Goal: Information Seeking & Learning: Find specific page/section

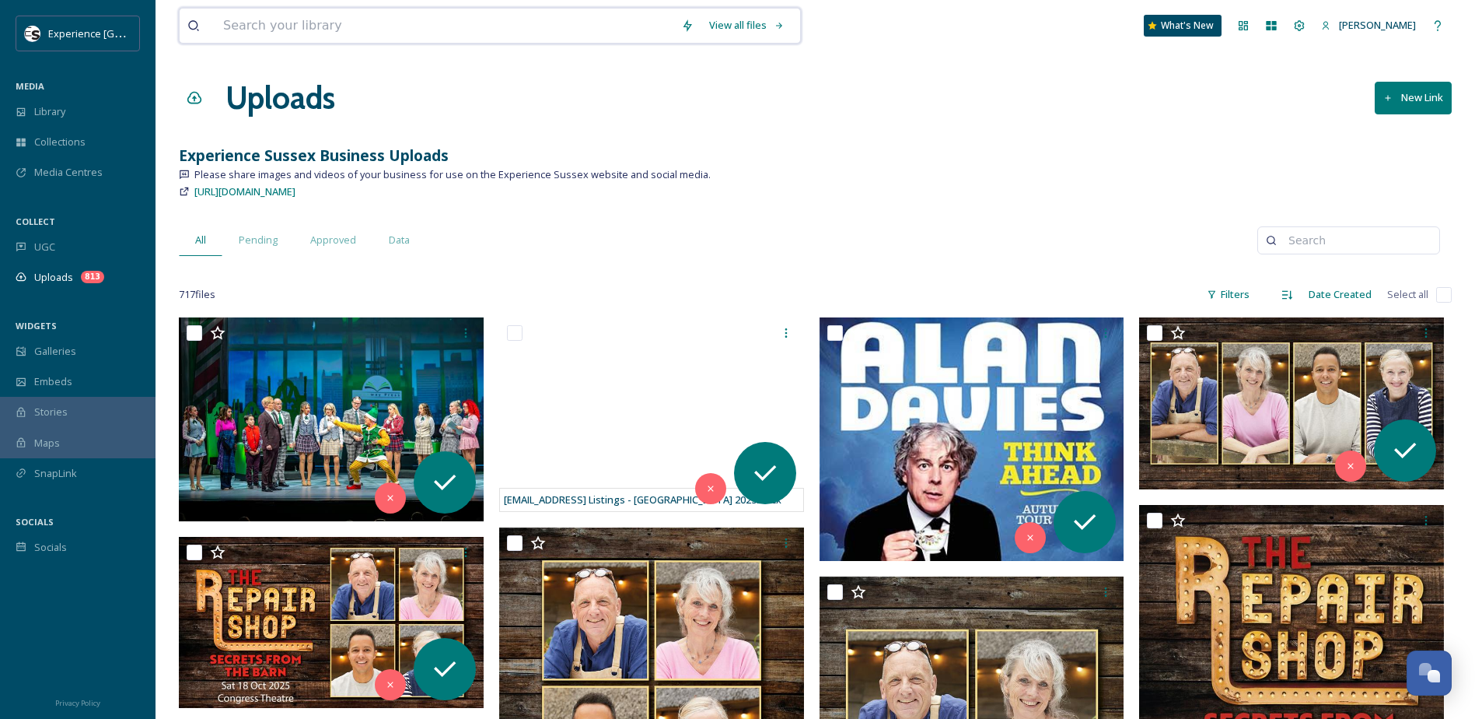
click at [395, 23] on input at bounding box center [444, 26] width 458 height 34
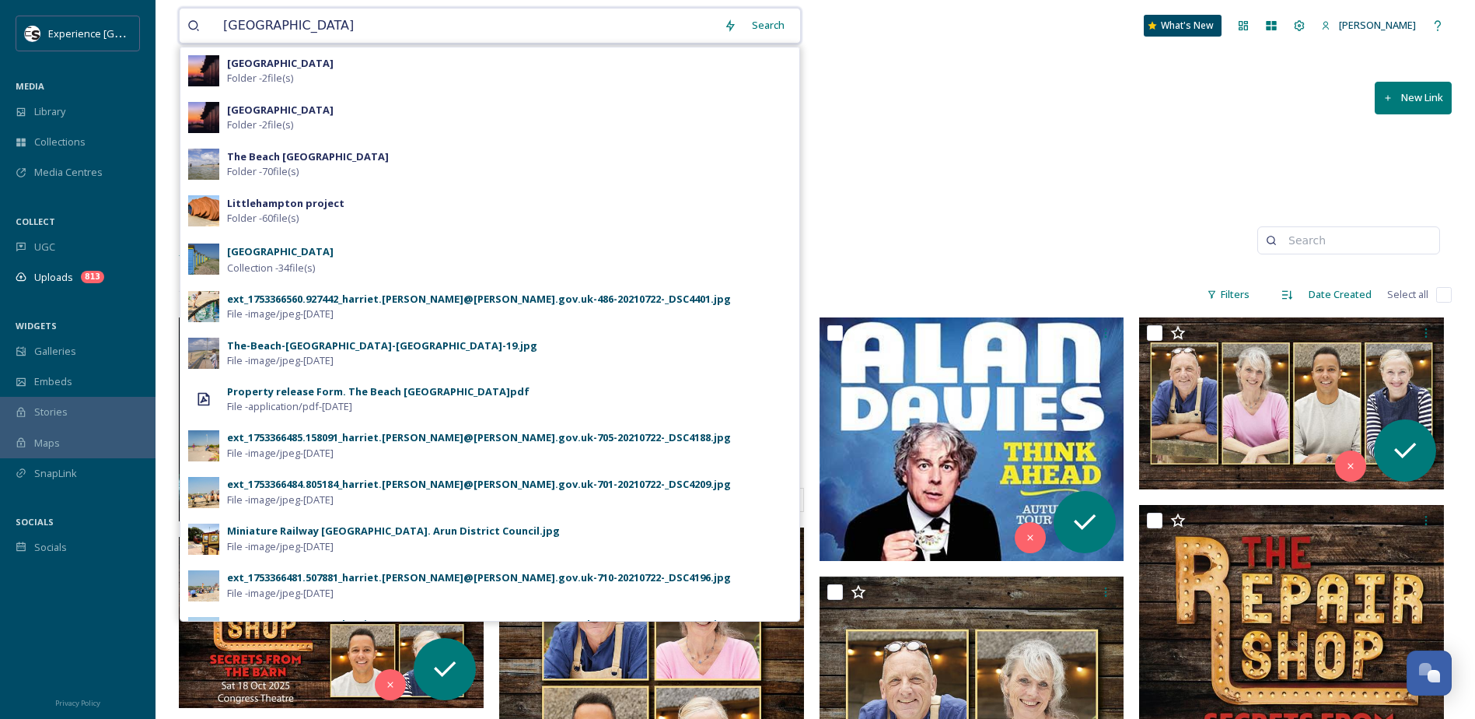
type input "[GEOGRAPHIC_DATA]"
click at [747, 28] on div "Search" at bounding box center [768, 25] width 48 height 30
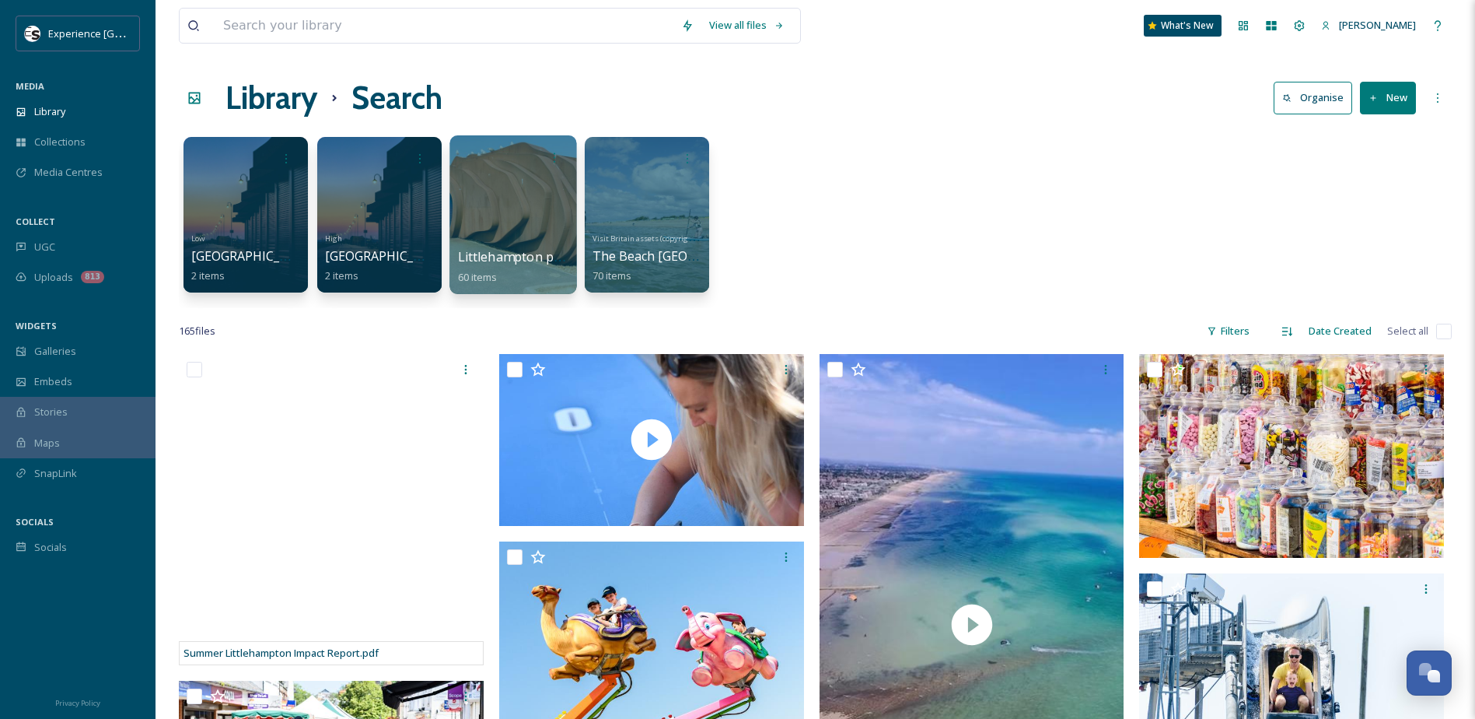
click at [515, 182] on div at bounding box center [512, 214] width 127 height 159
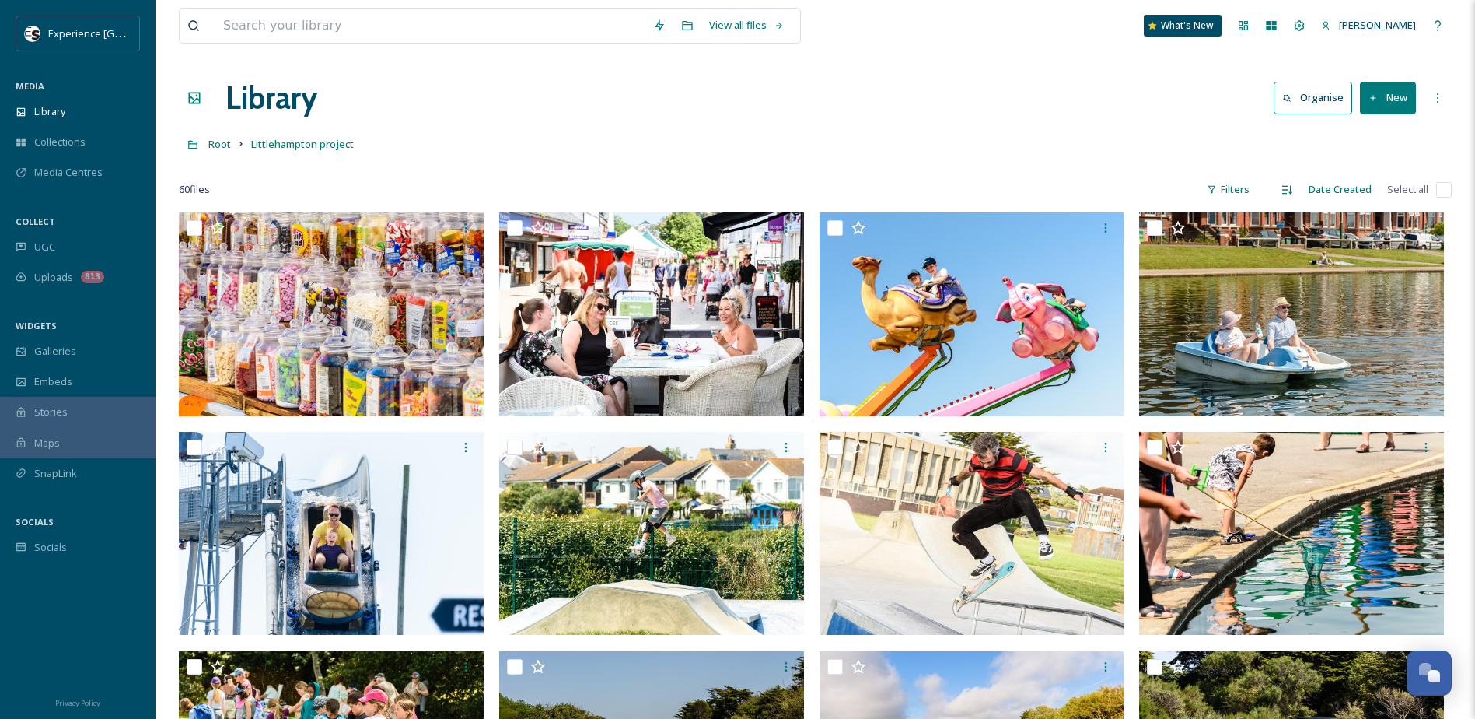
drag, startPoint x: 882, startPoint y: 603, endPoint x: 706, endPoint y: 208, distance: 432.4
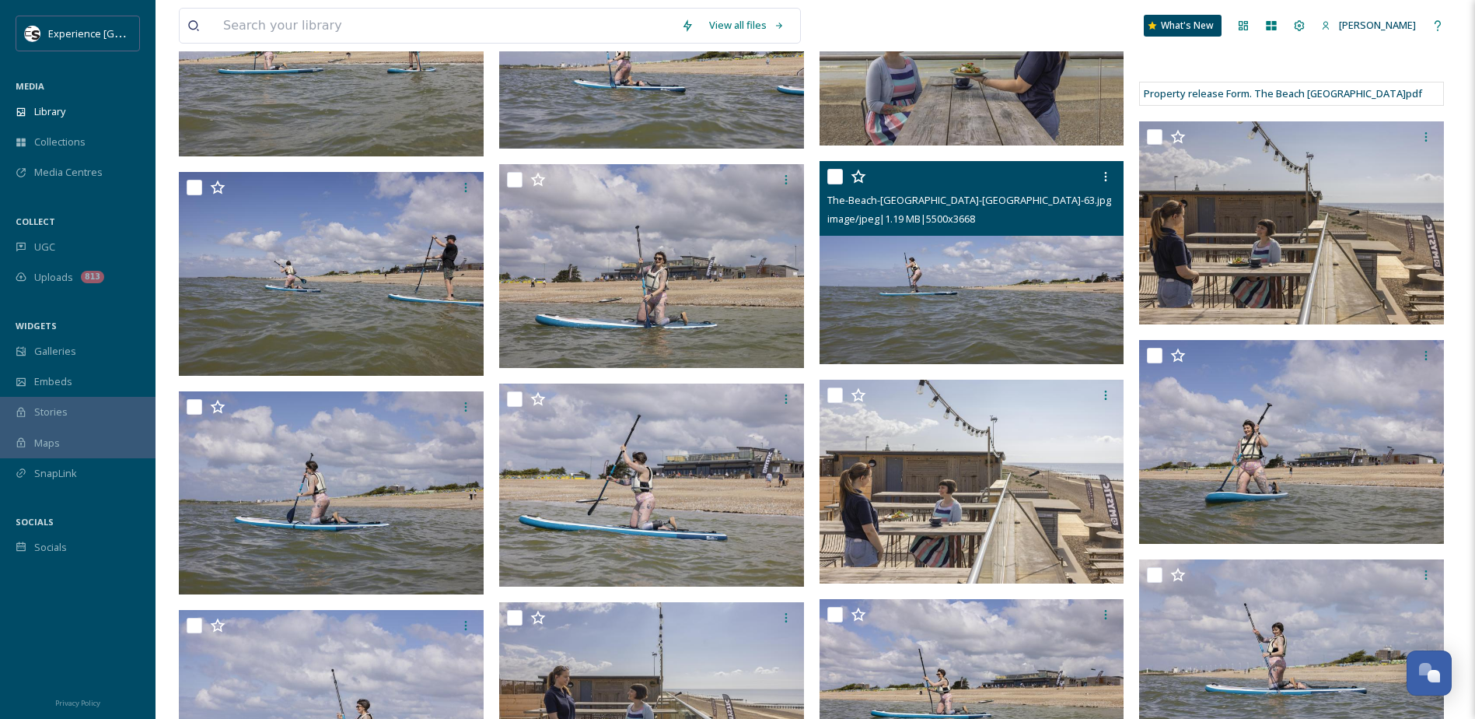
scroll to position [6921, 0]
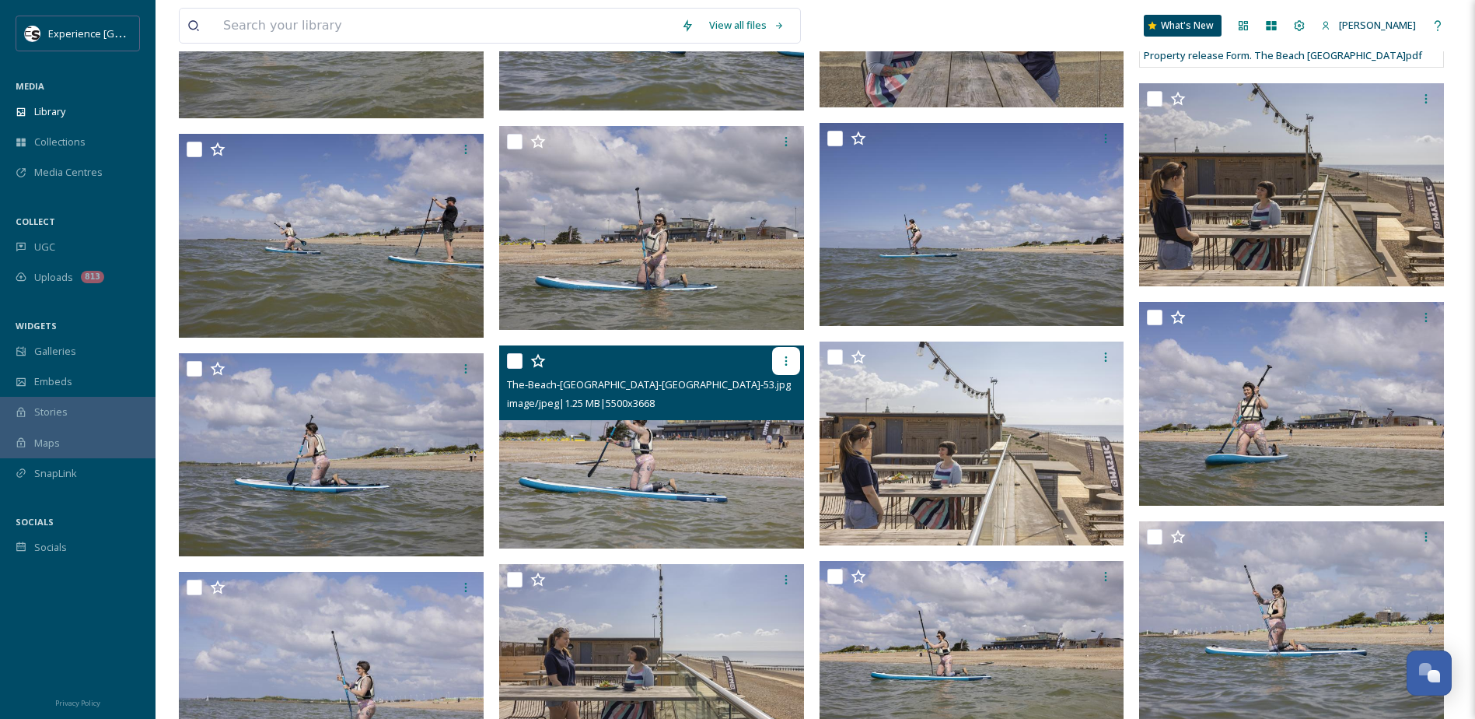
click at [782, 361] on icon at bounding box center [786, 361] width 12 height 12
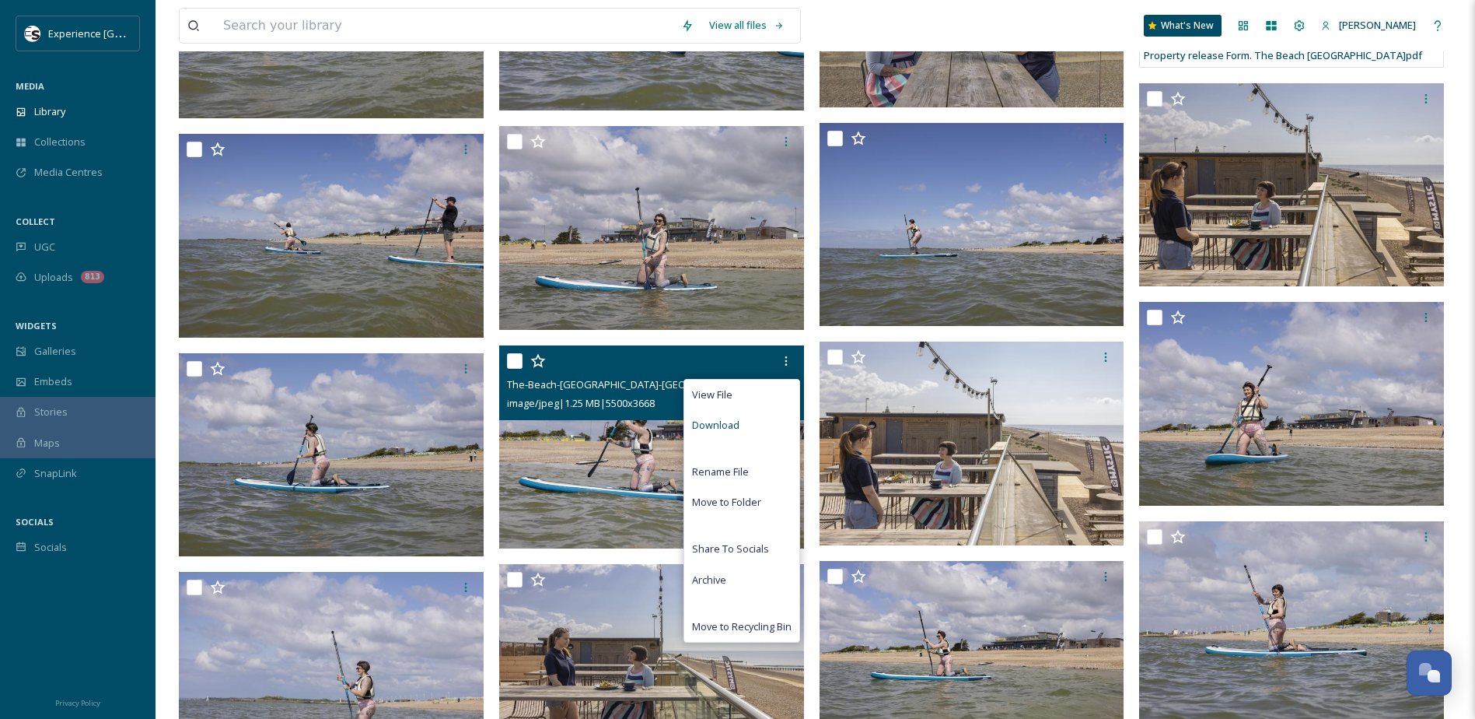
click at [725, 422] on span "Download" at bounding box center [715, 425] width 47 height 15
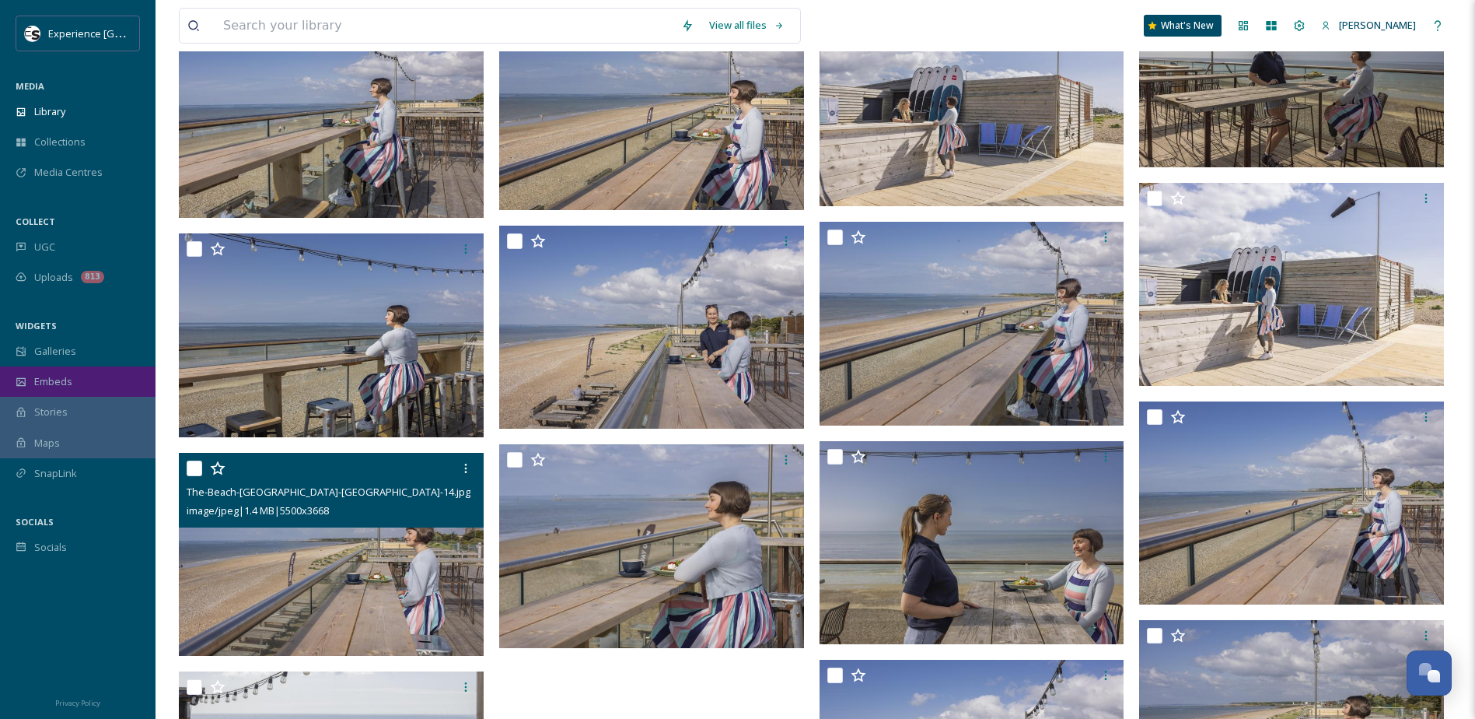
scroll to position [9176, 0]
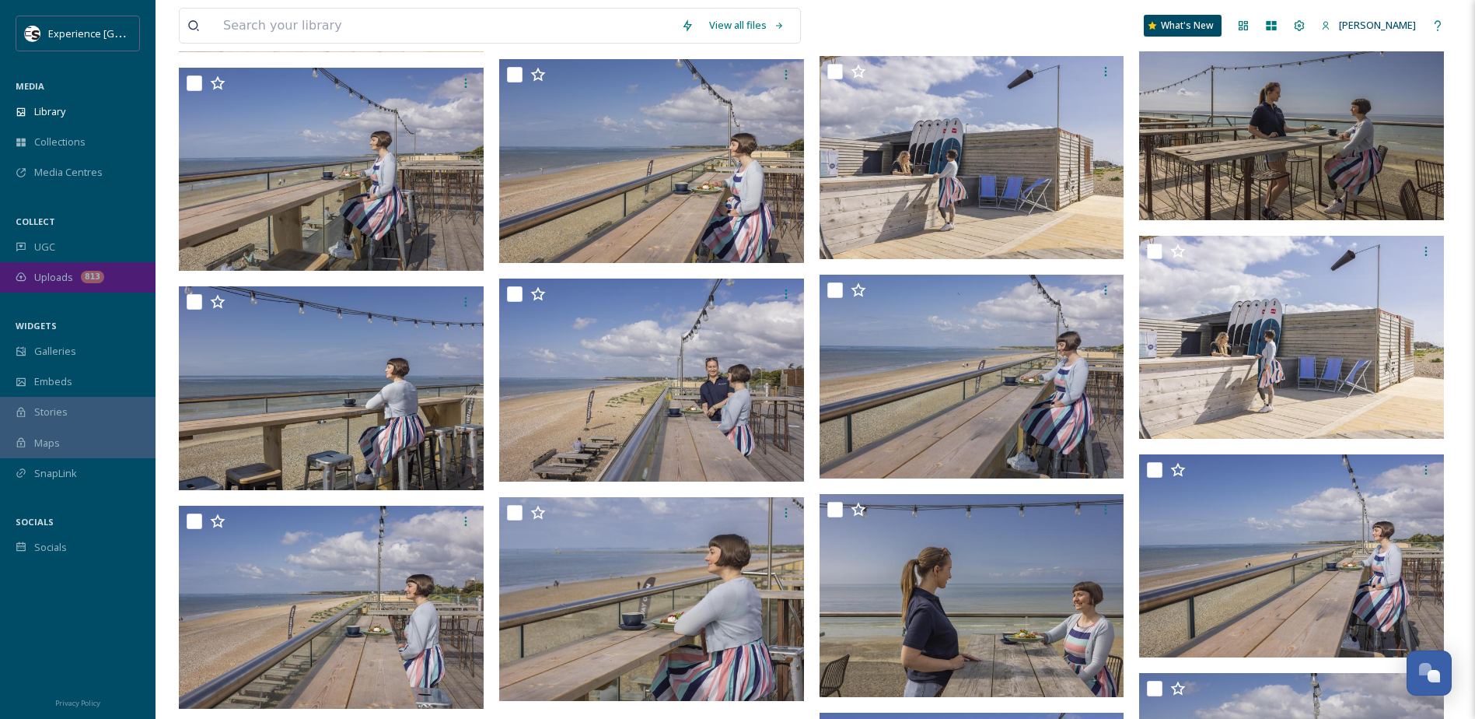
click at [48, 282] on span "Uploads" at bounding box center [53, 277] width 39 height 15
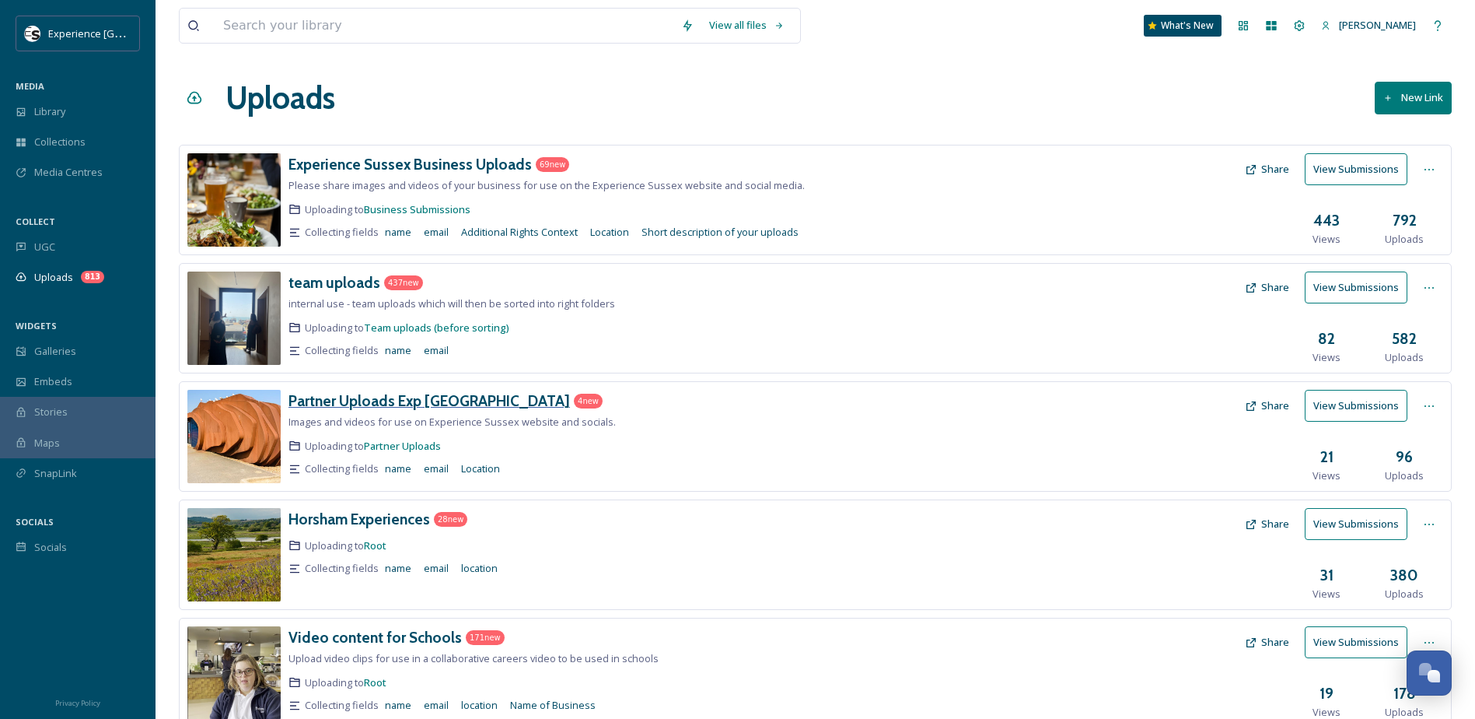
click at [344, 400] on h3 "Partner Uploads Exp [GEOGRAPHIC_DATA]" at bounding box center [430, 400] width 282 height 19
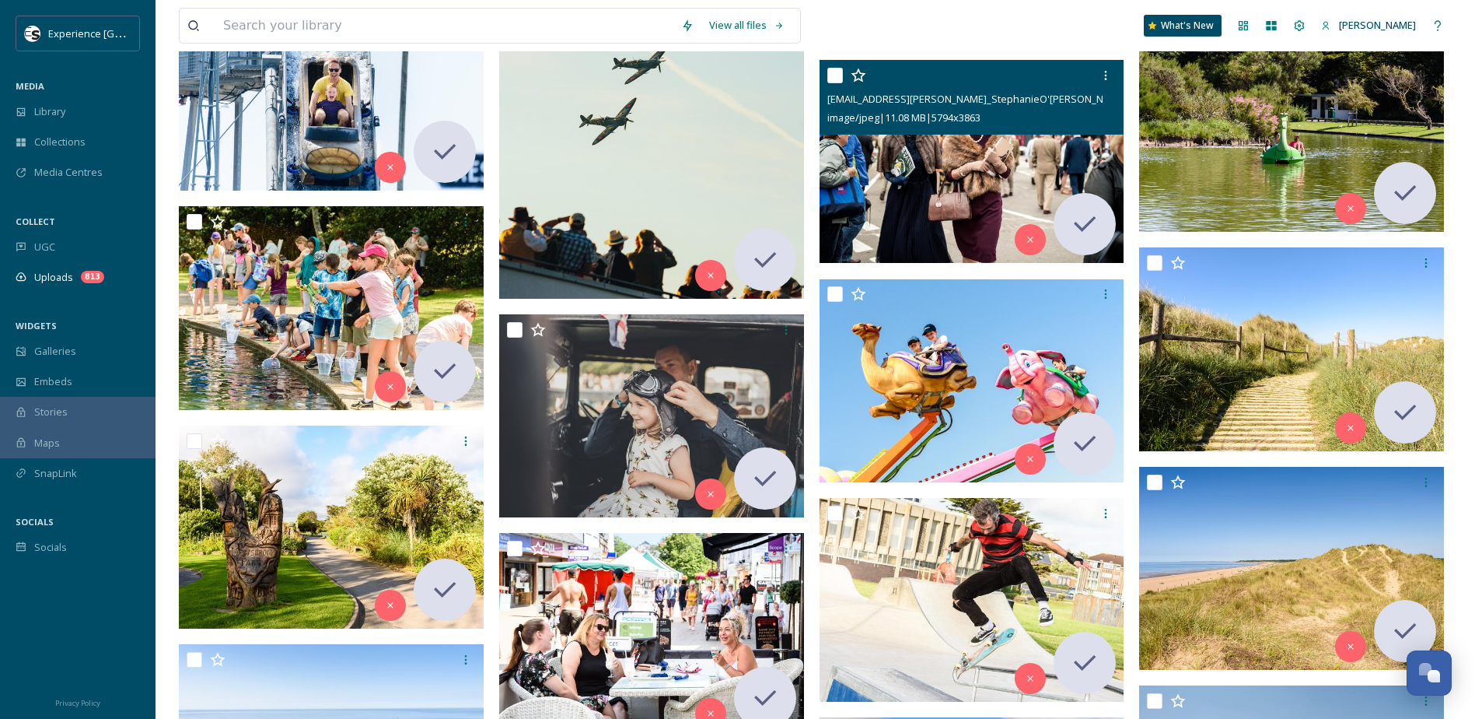
scroll to position [2639, 0]
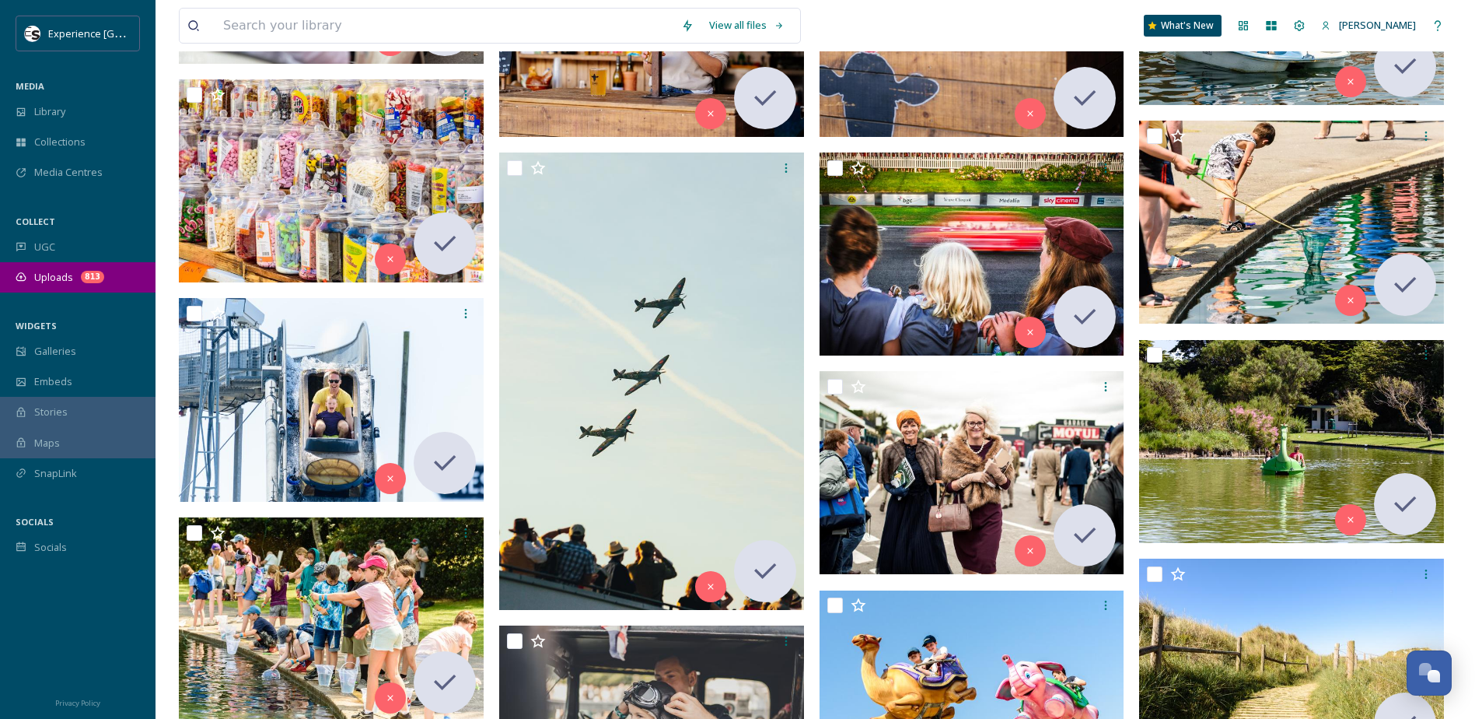
click at [35, 270] on span "Uploads" at bounding box center [53, 277] width 39 height 15
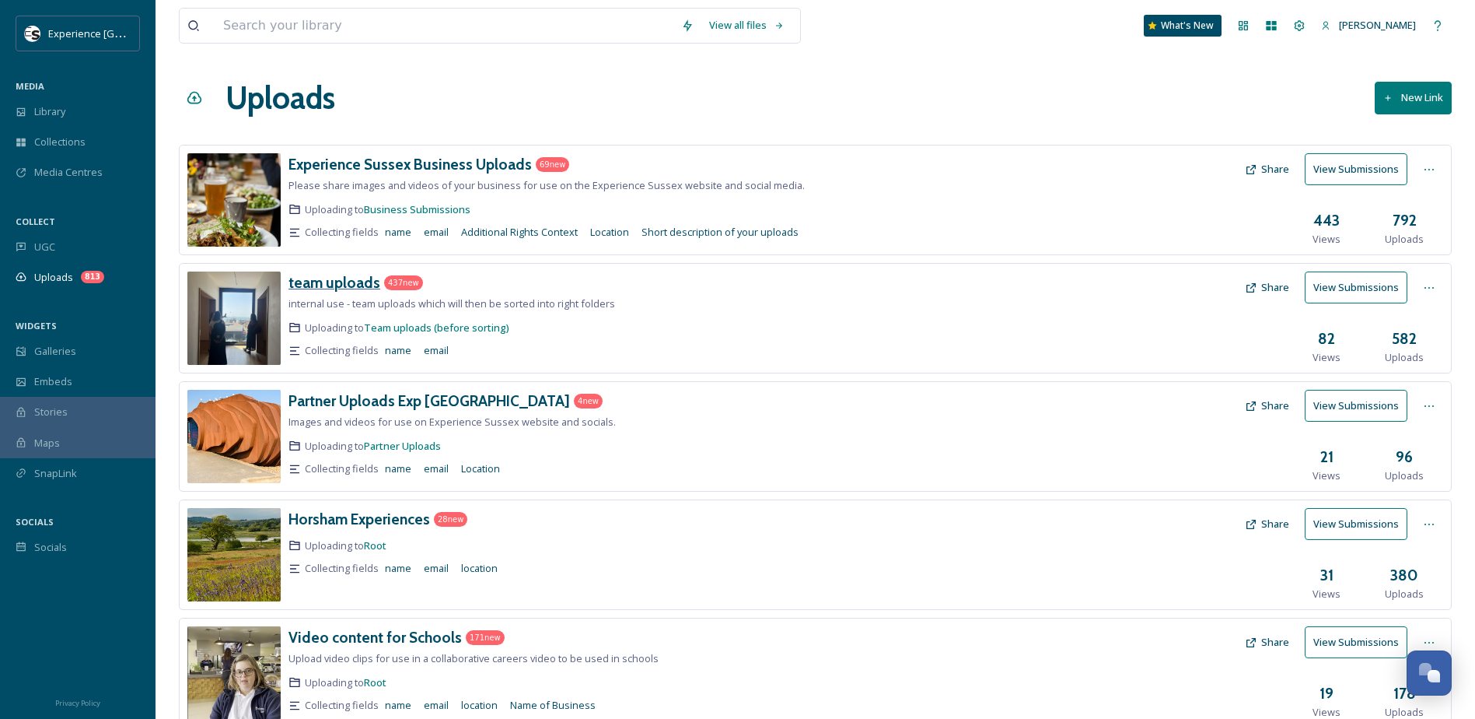
click at [306, 281] on h3 "team uploads" at bounding box center [335, 282] width 92 height 19
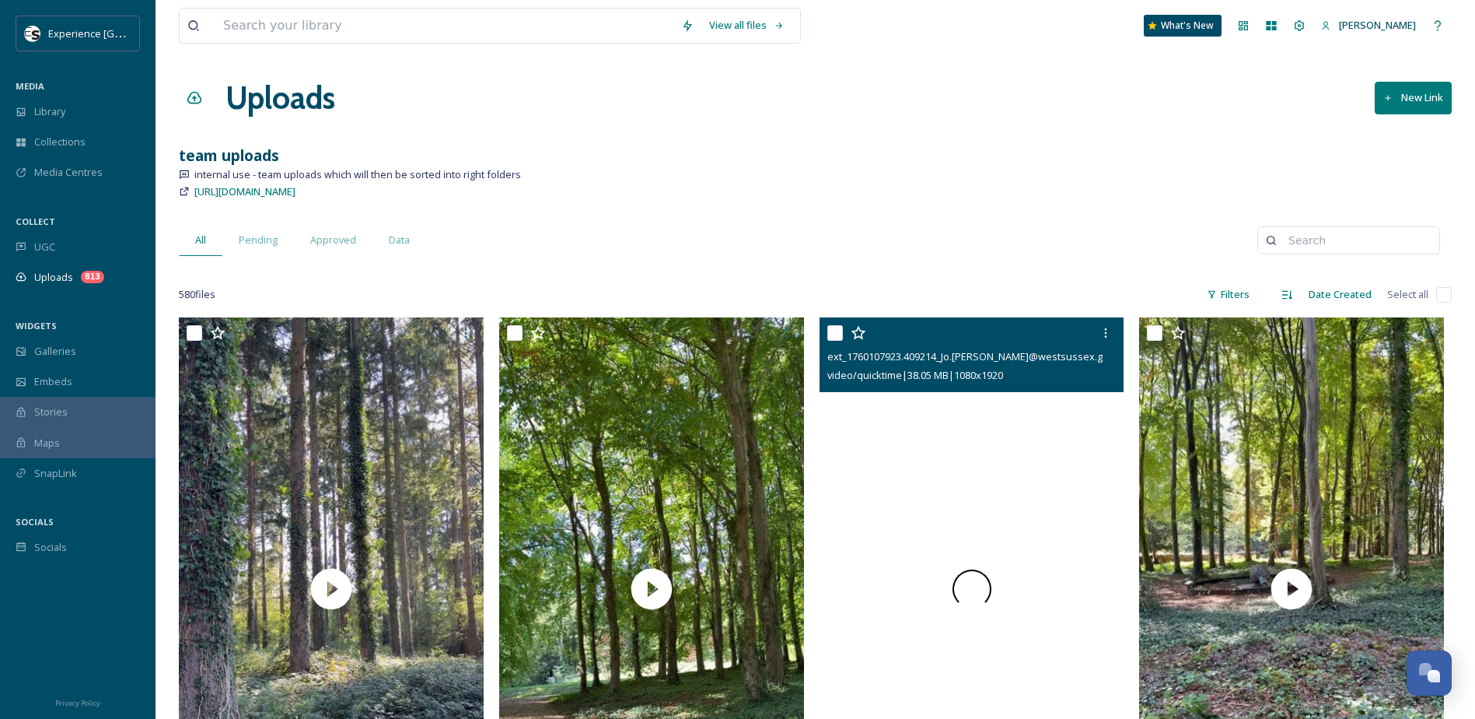
drag, startPoint x: 816, startPoint y: 442, endPoint x: 827, endPoint y: 171, distance: 270.9
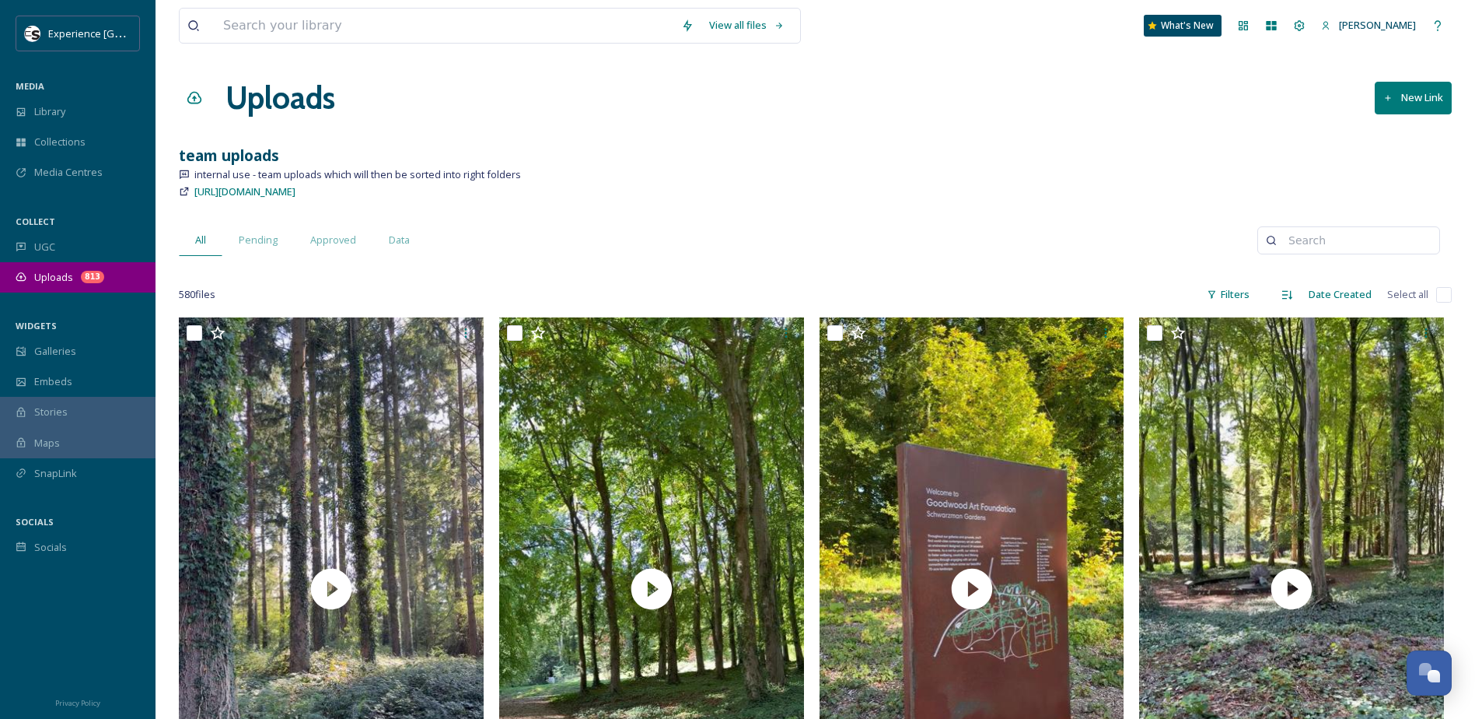
click at [58, 271] on span "Uploads" at bounding box center [53, 277] width 39 height 15
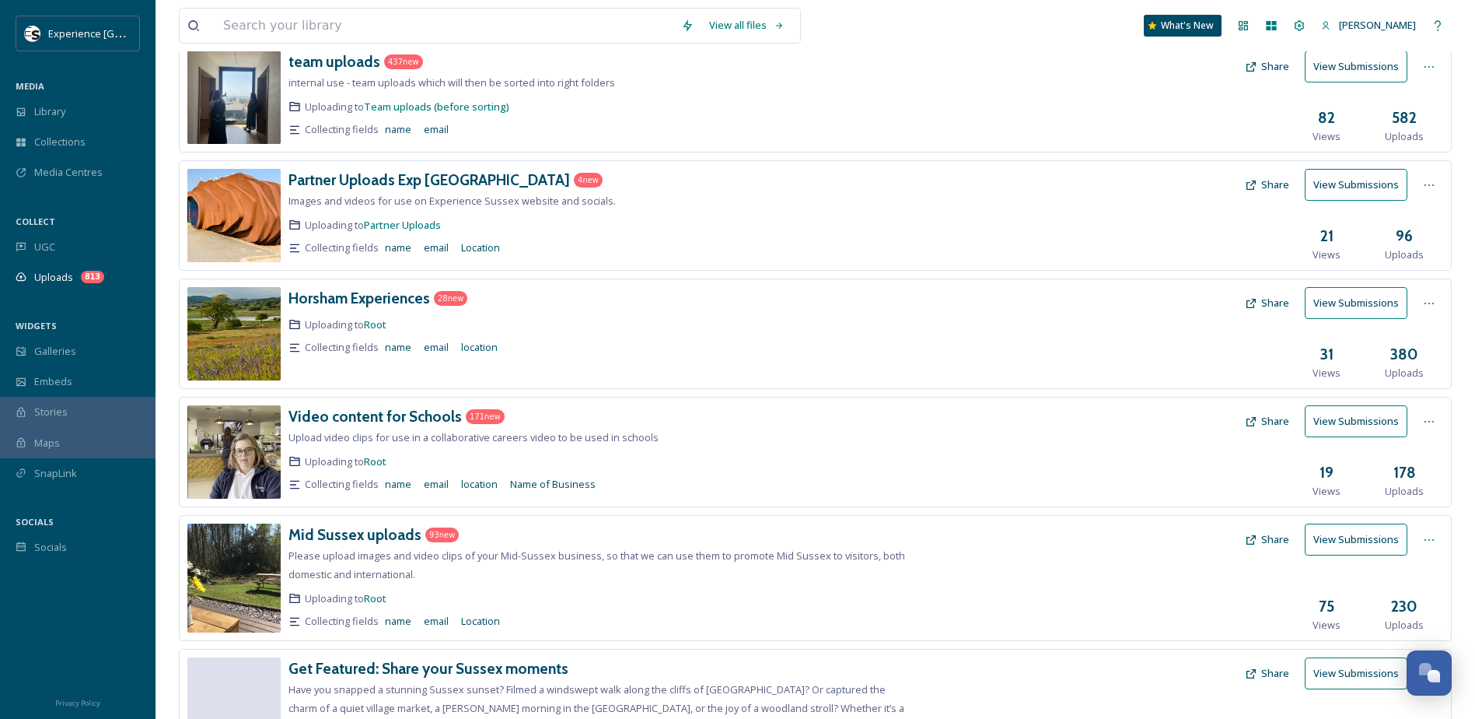
scroll to position [311, 0]
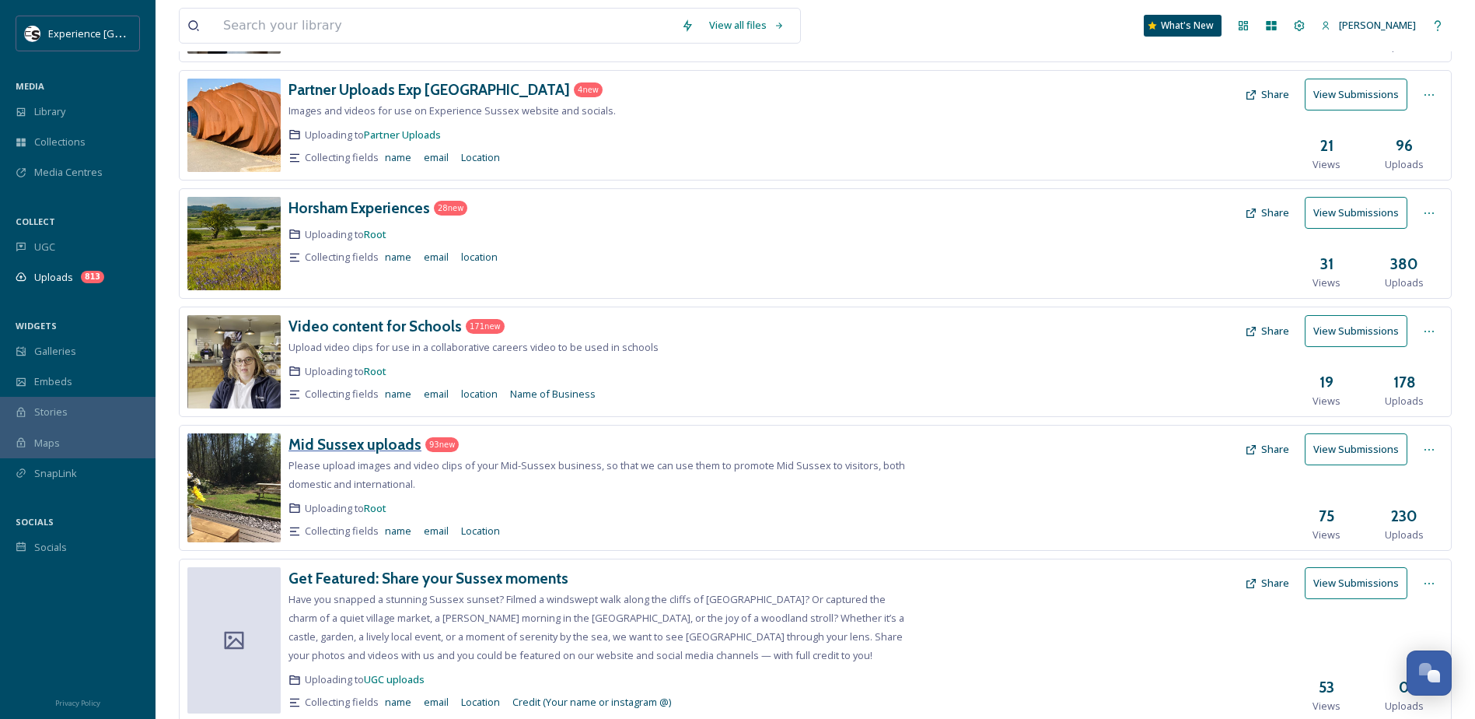
click at [341, 443] on h3 "Mid Sussex uploads" at bounding box center [355, 444] width 133 height 19
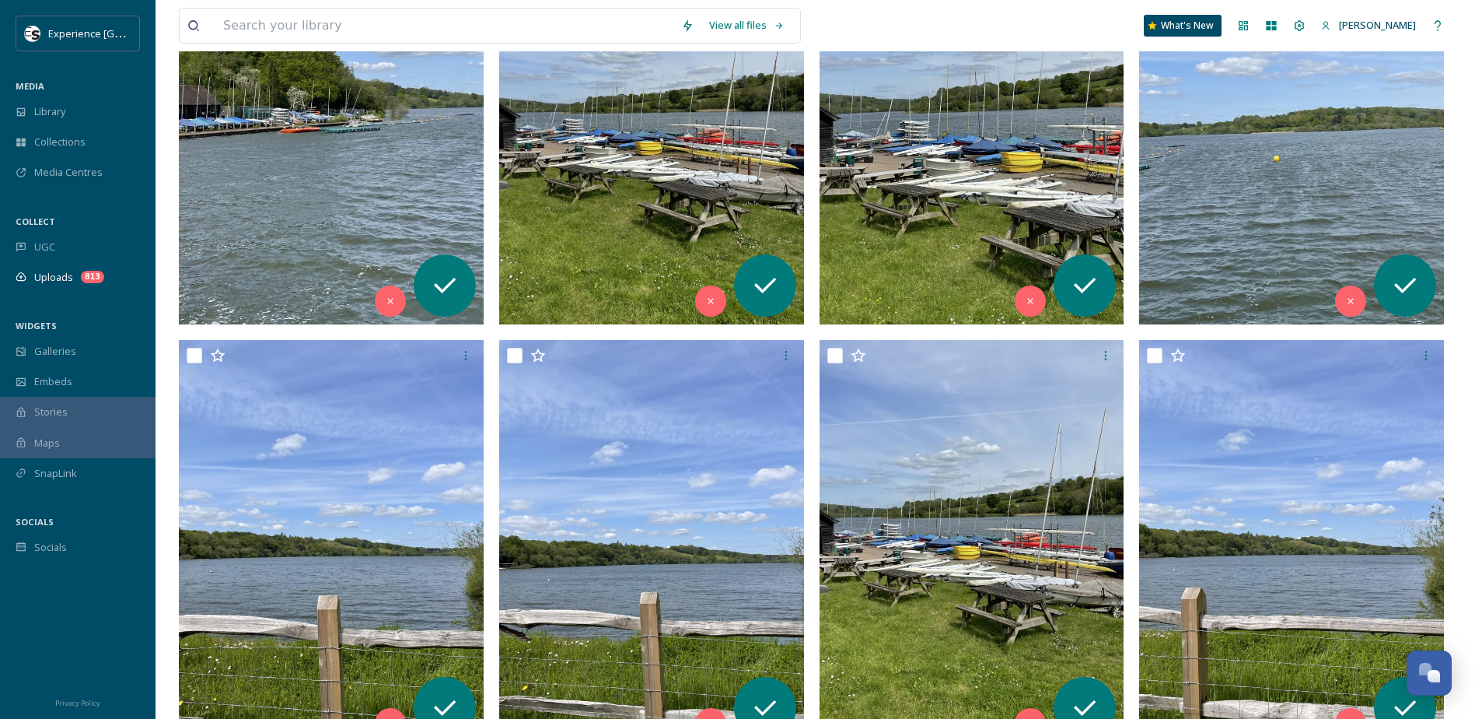
scroll to position [1244, 0]
click at [71, 275] on span "Uploads" at bounding box center [53, 277] width 39 height 15
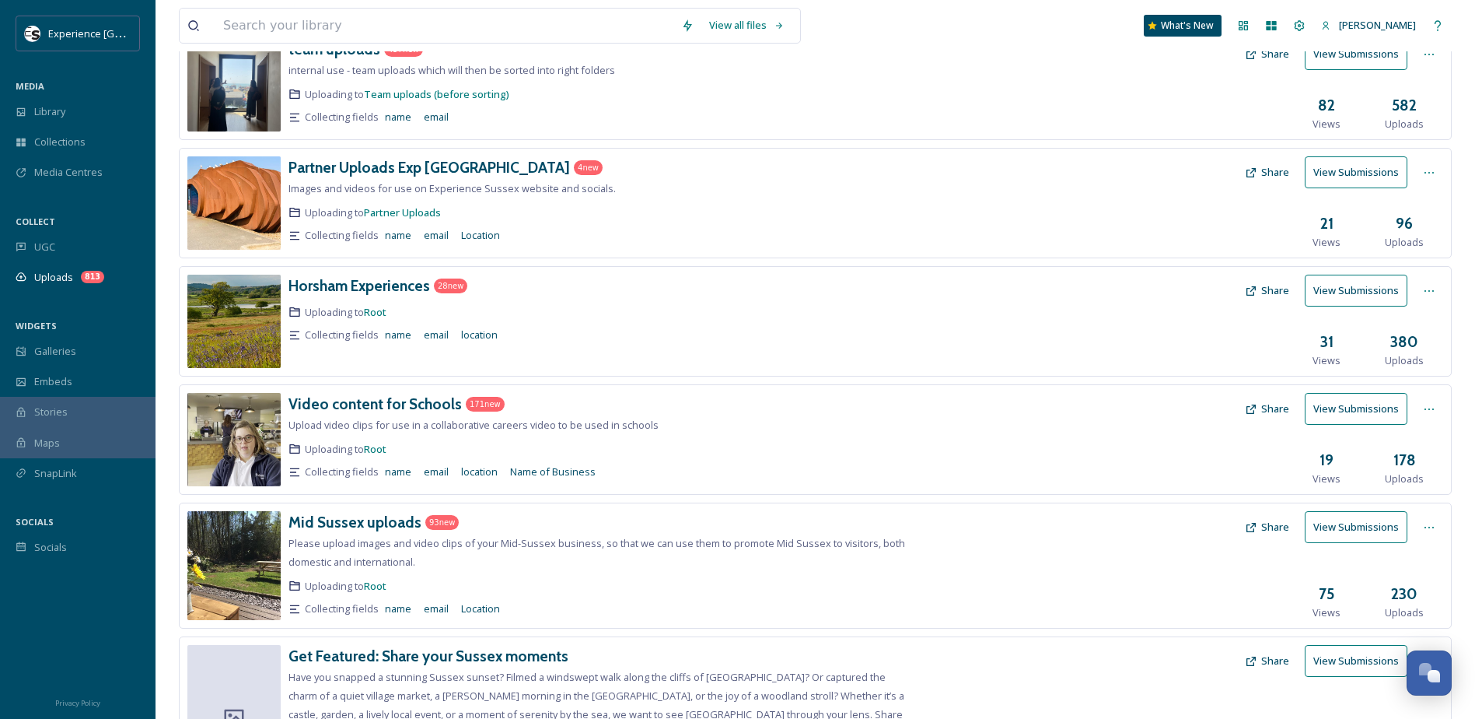
scroll to position [467, 0]
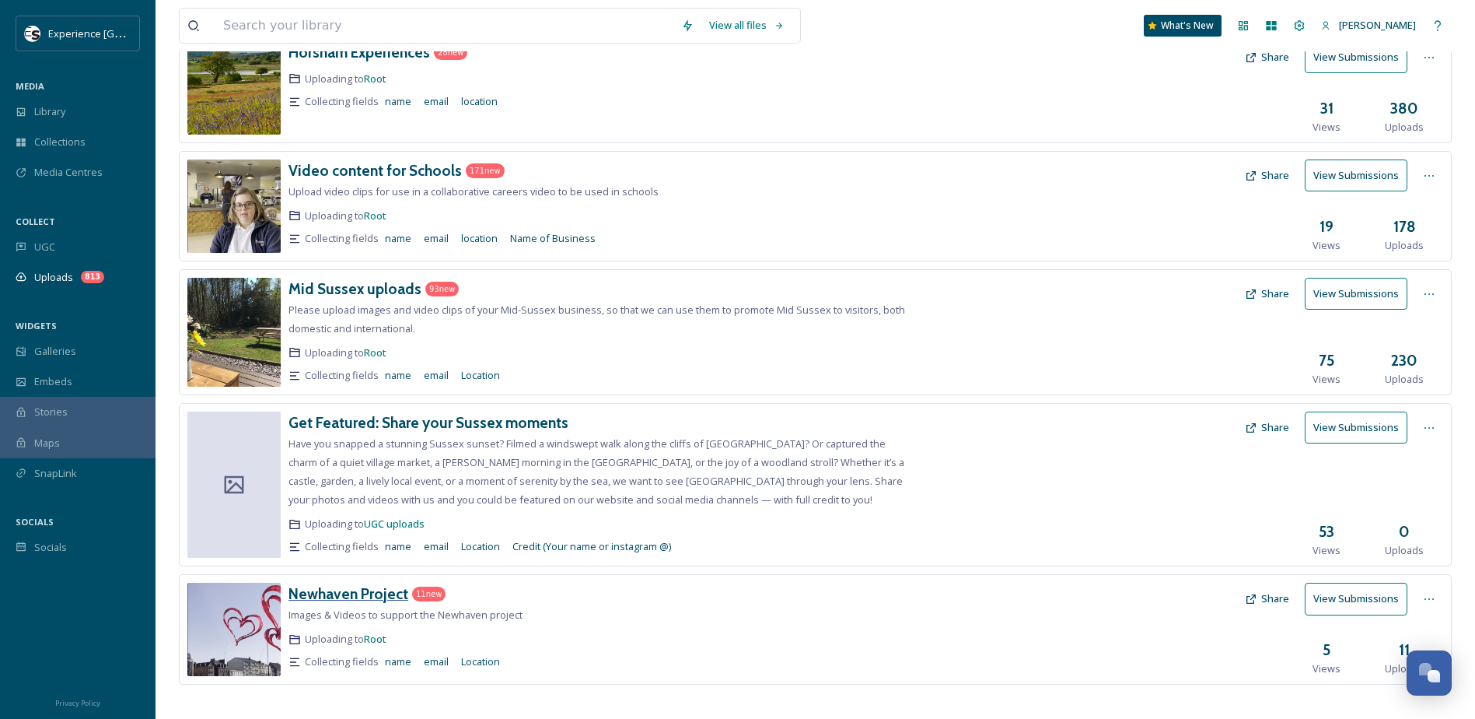
click at [330, 593] on h3 "Newhaven Project" at bounding box center [349, 593] width 120 height 19
